Goal: Register for event/course

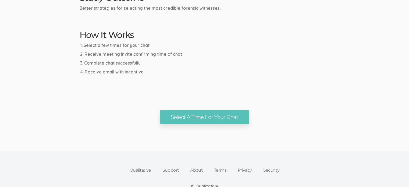
scroll to position [280, 0]
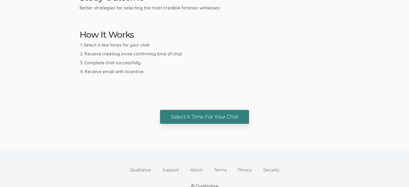
click at [208, 118] on link "Select A Time For Your Chat" at bounding box center [204, 117] width 89 height 14
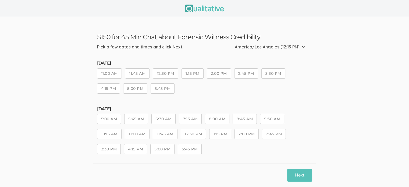
click at [110, 74] on button "11:00 AM" at bounding box center [109, 73] width 25 height 10
click at [300, 176] on button "Next" at bounding box center [299, 175] width 25 height 13
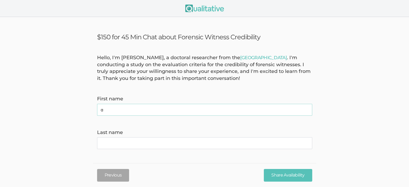
type name "Angelique"
type name "[PERSON_NAME]"
type invite\) "[EMAIL_ADDRESS][DOMAIN_NAME]"
type time\) "2097208006"
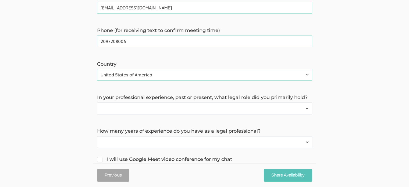
scroll to position [179, 0]
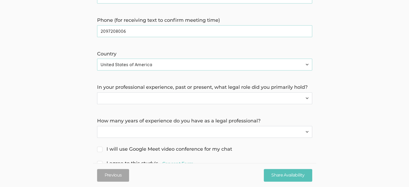
click at [307, 96] on select "Forensic Professional (also includes Forensic Analyst or Forensic Examiner) Inv…" at bounding box center [204, 98] width 215 height 12
select select "5"
click at [97, 92] on select "Forensic Professional (also includes Forensic Analyst or Forensic Examiner) Inv…" at bounding box center [204, 98] width 215 height 12
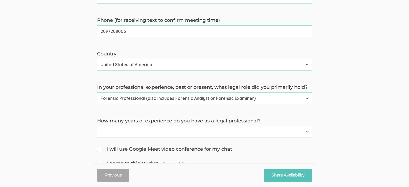
click at [308, 131] on select "Less than 1 year 1 to 4 years 5+ years" at bounding box center [204, 132] width 215 height 12
select select "2"
click at [97, 126] on select "Less than 1 year 1 to 4 years 5+ years" at bounding box center [204, 132] width 215 height 12
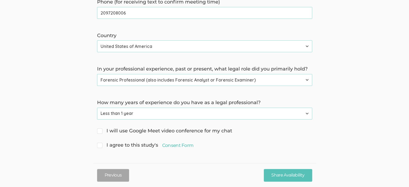
drag, startPoint x: 100, startPoint y: 132, endPoint x: 99, endPoint y: 145, distance: 13.2
click at [99, 145] on form "Hello, I'm [PERSON_NAME], a doctoral researcher from the [GEOGRAPHIC_DATA] . I'…" at bounding box center [204, 3] width 409 height 293
click at [99, 145] on input "I agree to this study's Consent Form" at bounding box center [98, 144] width 3 height 3
checkbox input "true"
click at [100, 130] on input "I will use Google Meet video conference for my chat" at bounding box center [98, 130] width 3 height 3
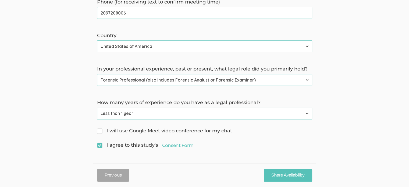
checkbox input "true"
click at [284, 177] on input "Share Availability" at bounding box center [288, 175] width 48 height 13
